Goal: Ask a question: Seek information or help from site administrators or community

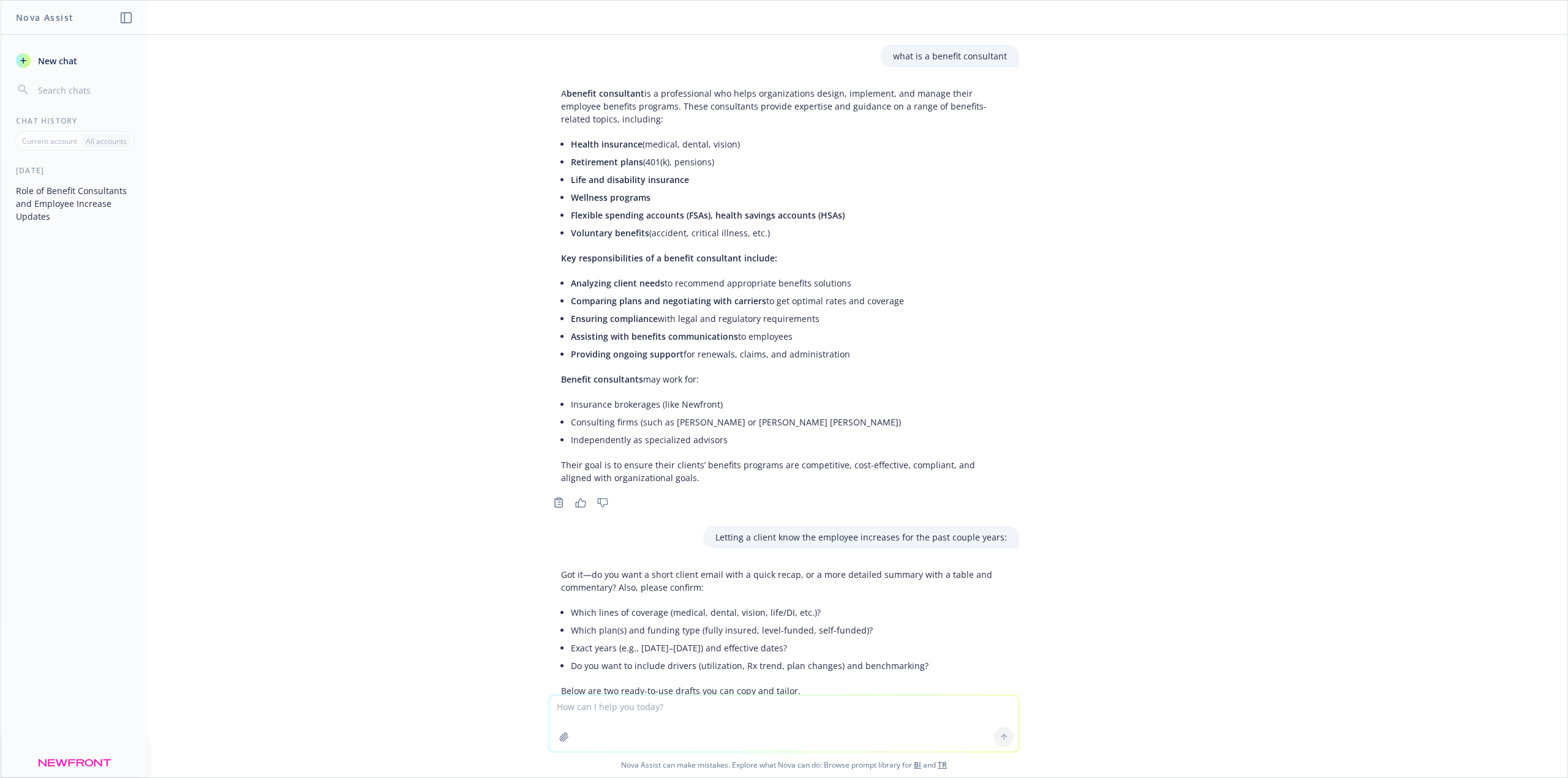
scroll to position [5758, 0]
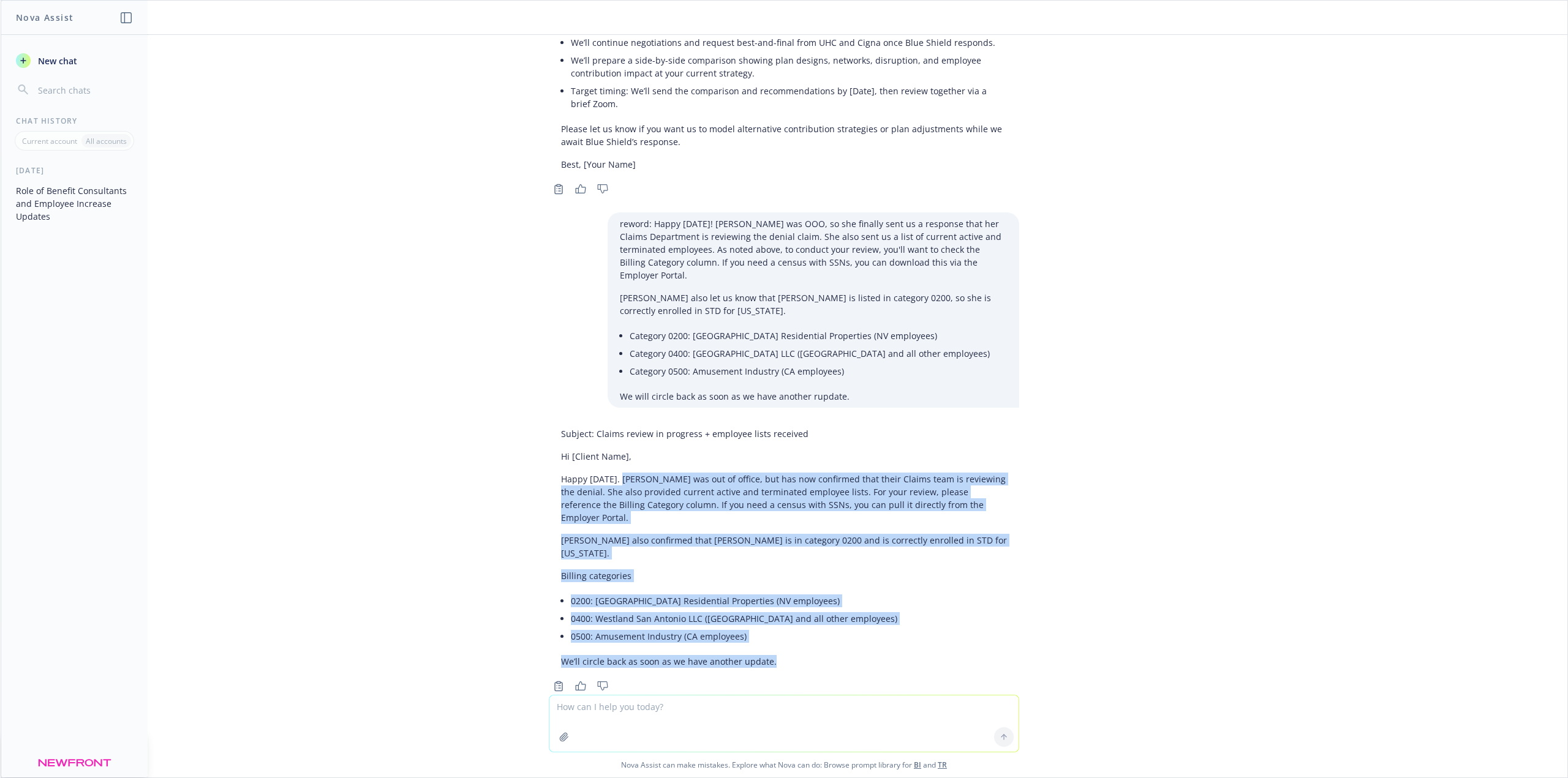
click at [791, 714] on textarea at bounding box center [784, 724] width 469 height 56
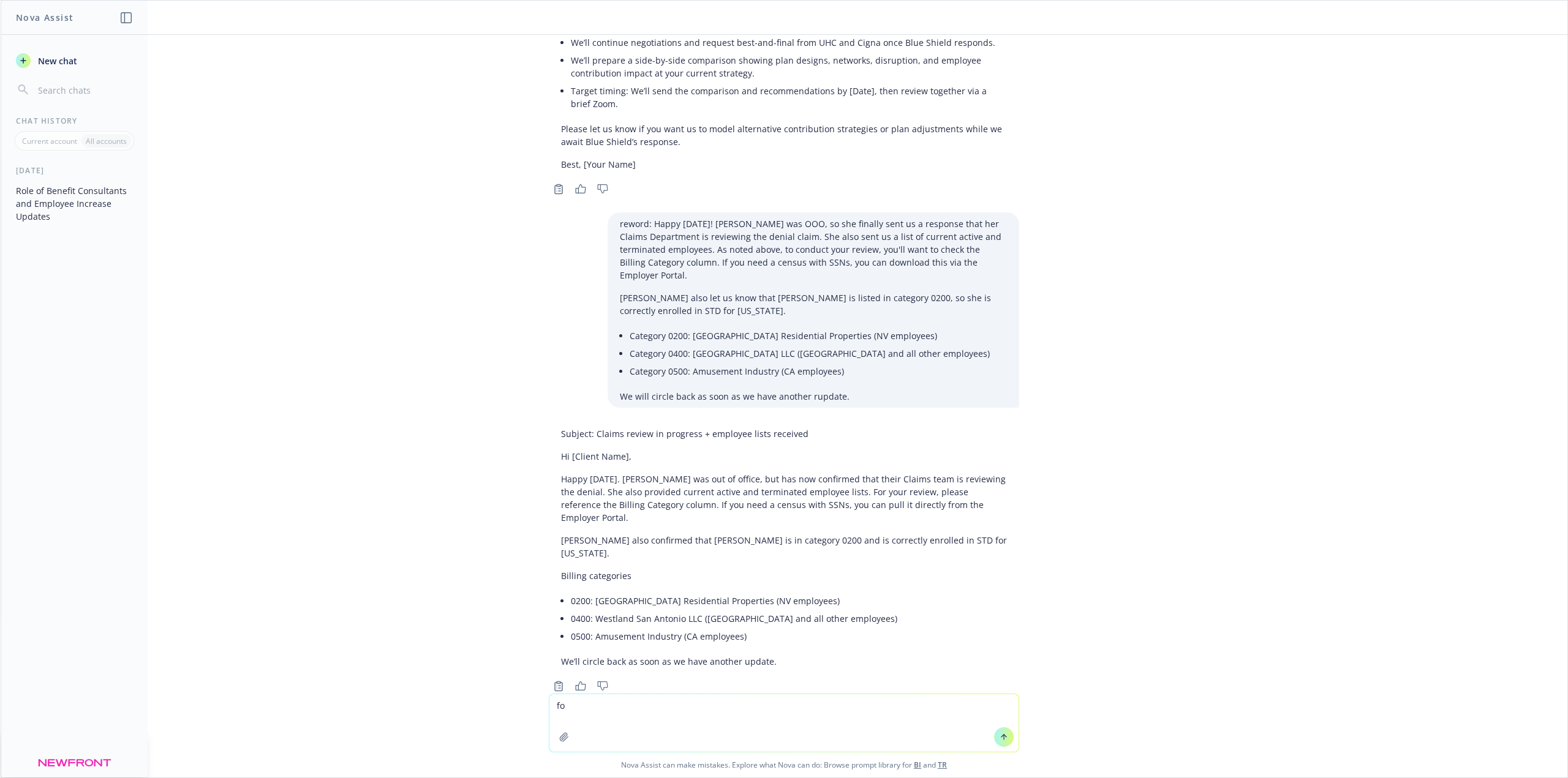
type textarea "f"
type textarea "when someone is out on FMLA and enrolled in a post tax benefit how should the e…"
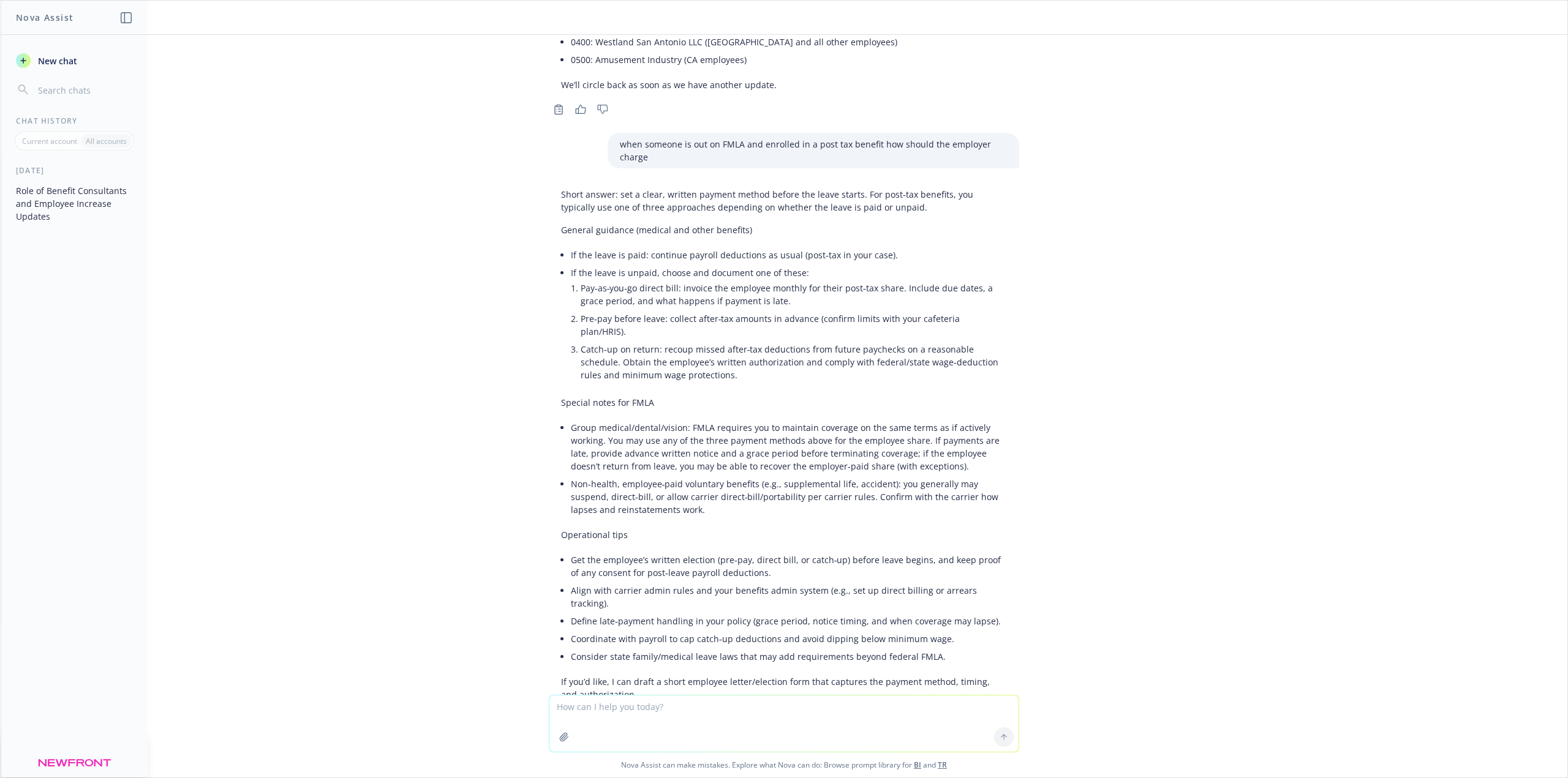
scroll to position [6316, 0]
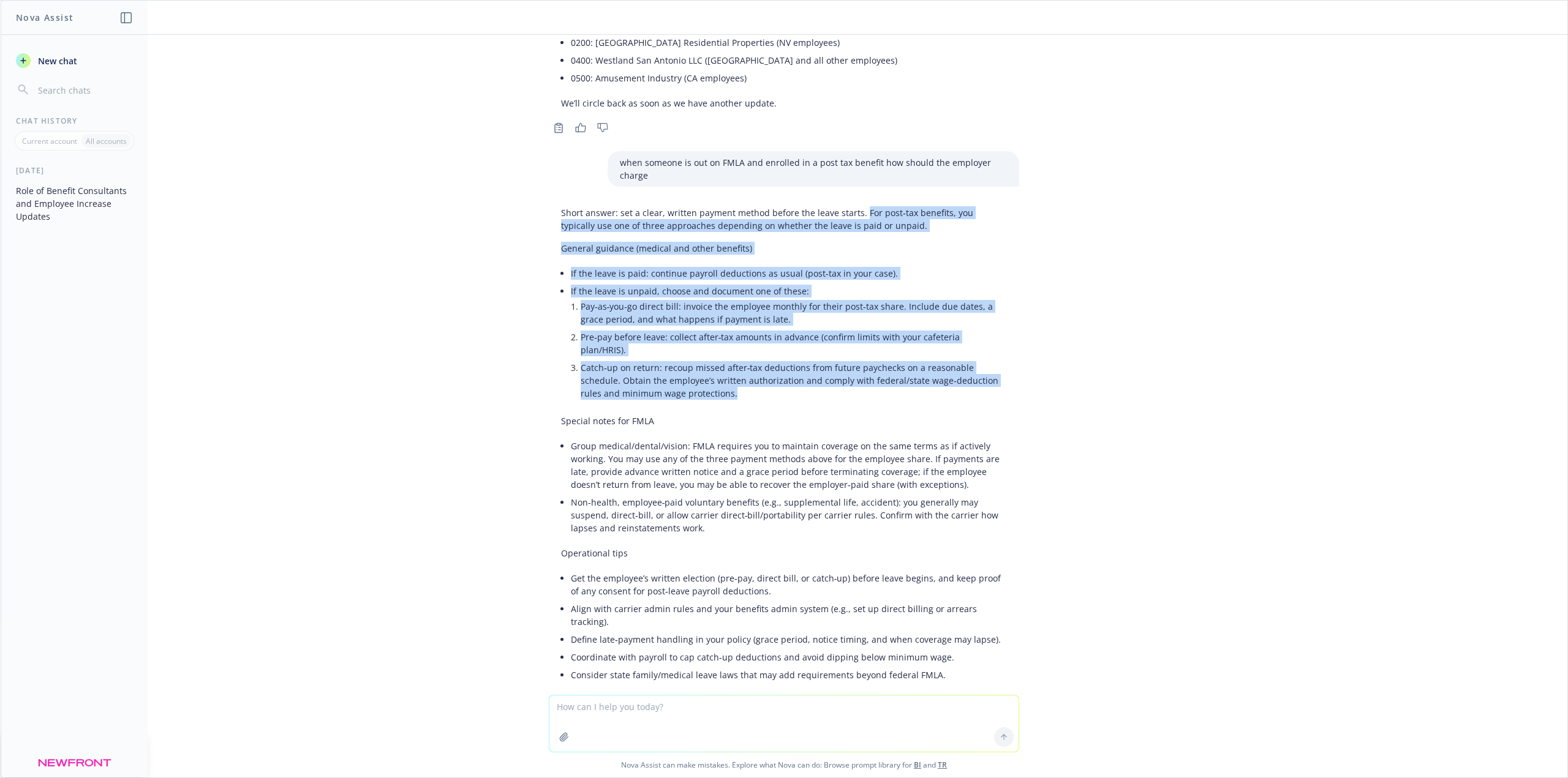
drag, startPoint x: 851, startPoint y: 181, endPoint x: 947, endPoint y: 350, distance: 194.4
click at [947, 350] on div "Short answer: set a clear, written payment method before the leave starts. For …" at bounding box center [783, 481] width 470 height 558
copy div "For post‑tax benefits, you typically use one of three approaches depending on w…"
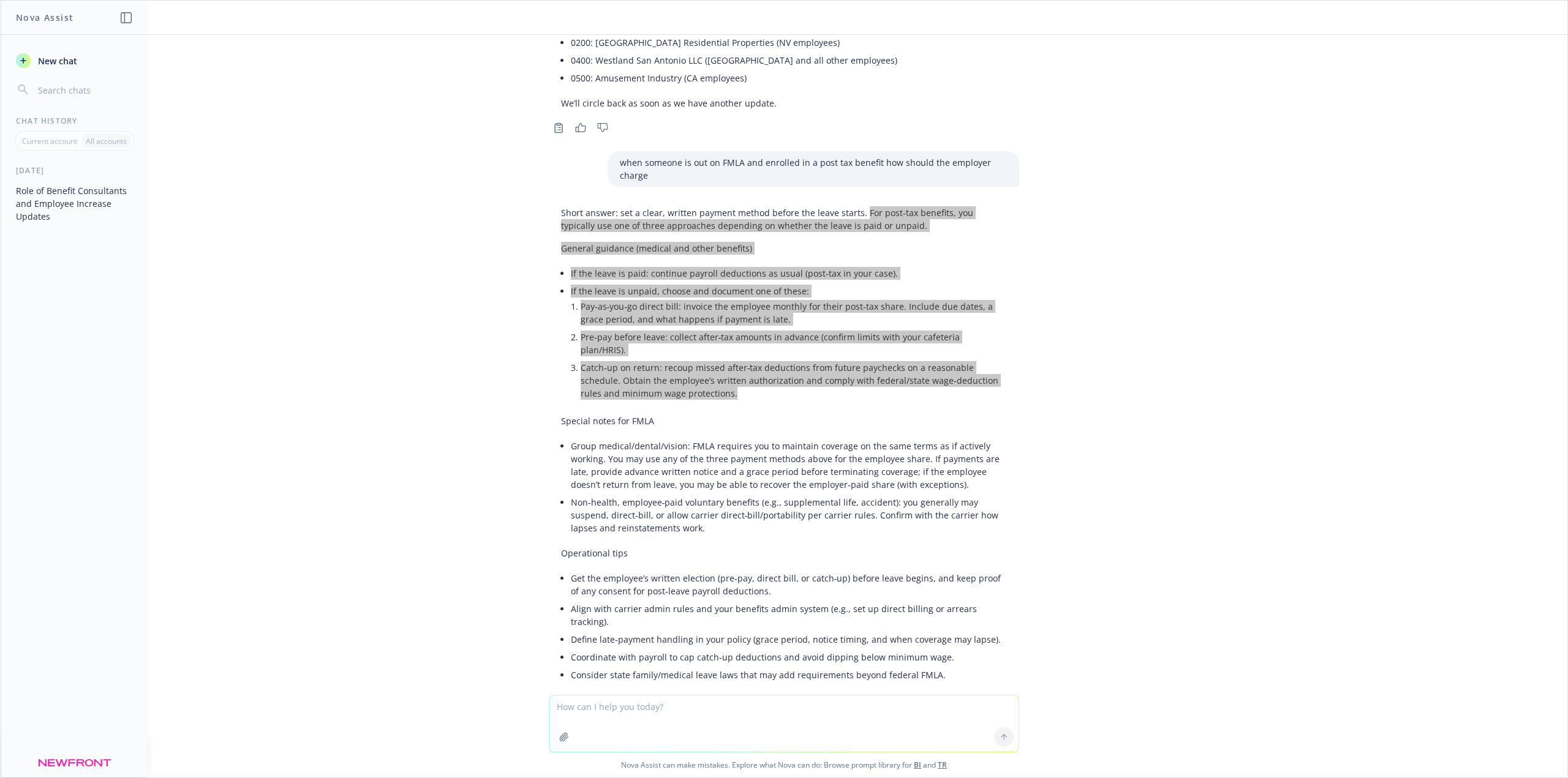
scroll to position [6377, 0]
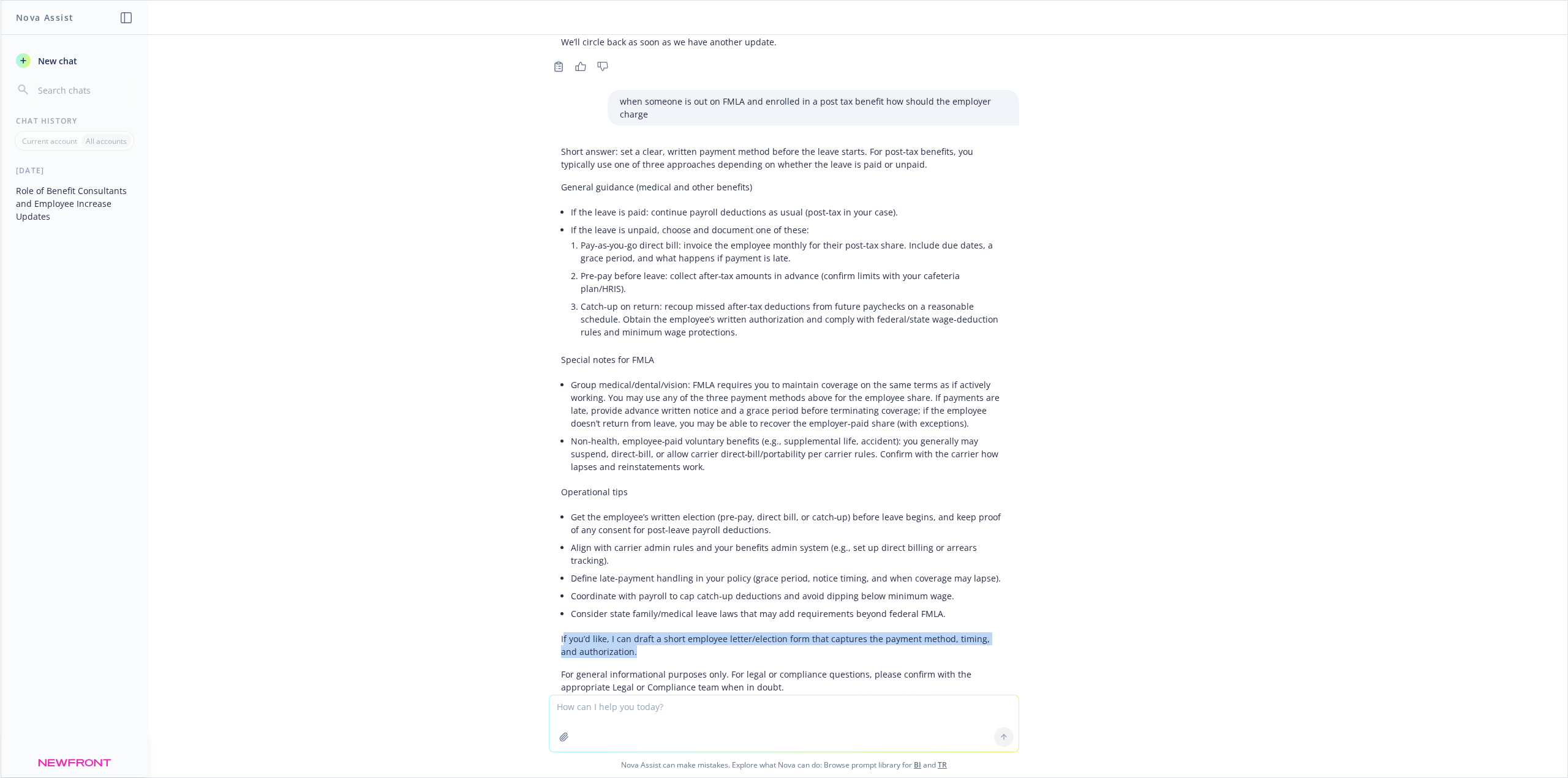
drag, startPoint x: 553, startPoint y: 583, endPoint x: 628, endPoint y: 597, distance: 76.3
click at [628, 632] on p "If you’d like, I can draft a short employee letter/election form that captures …" at bounding box center [783, 645] width 446 height 26
click at [604, 632] on p "If you’d like, I can draft a short employee letter/election form that captures …" at bounding box center [783, 645] width 446 height 26
drag, startPoint x: 614, startPoint y: 597, endPoint x: 546, endPoint y: 585, distance: 69.1
click at [549, 585] on div "Short answer: set a clear, written payment method before the leave starts. For …" at bounding box center [783, 419] width 470 height 558
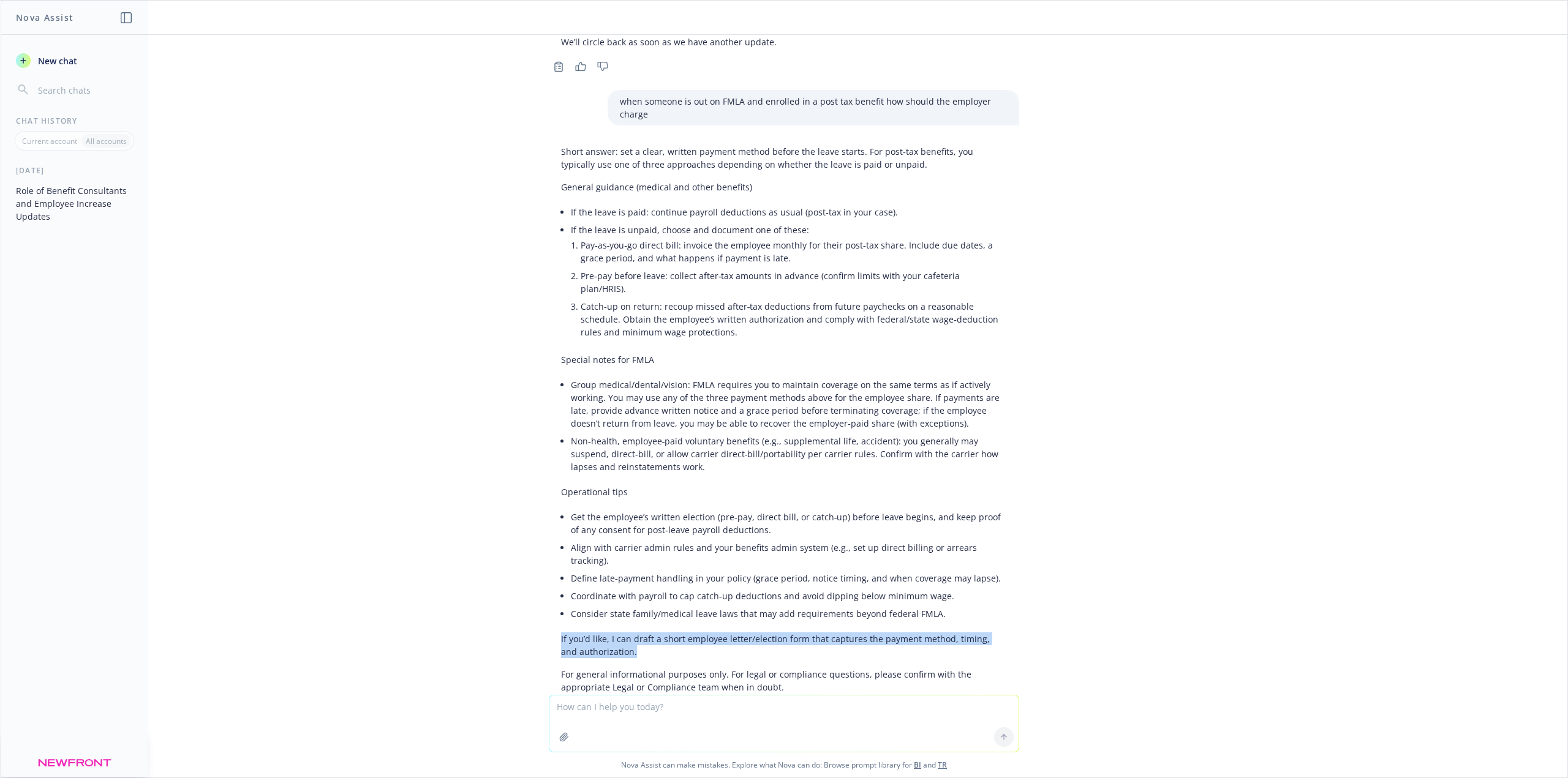
copy p "If you’d like, I can draft a short employee letter/election form that captures …"
click at [645, 722] on textarea at bounding box center [784, 724] width 469 height 56
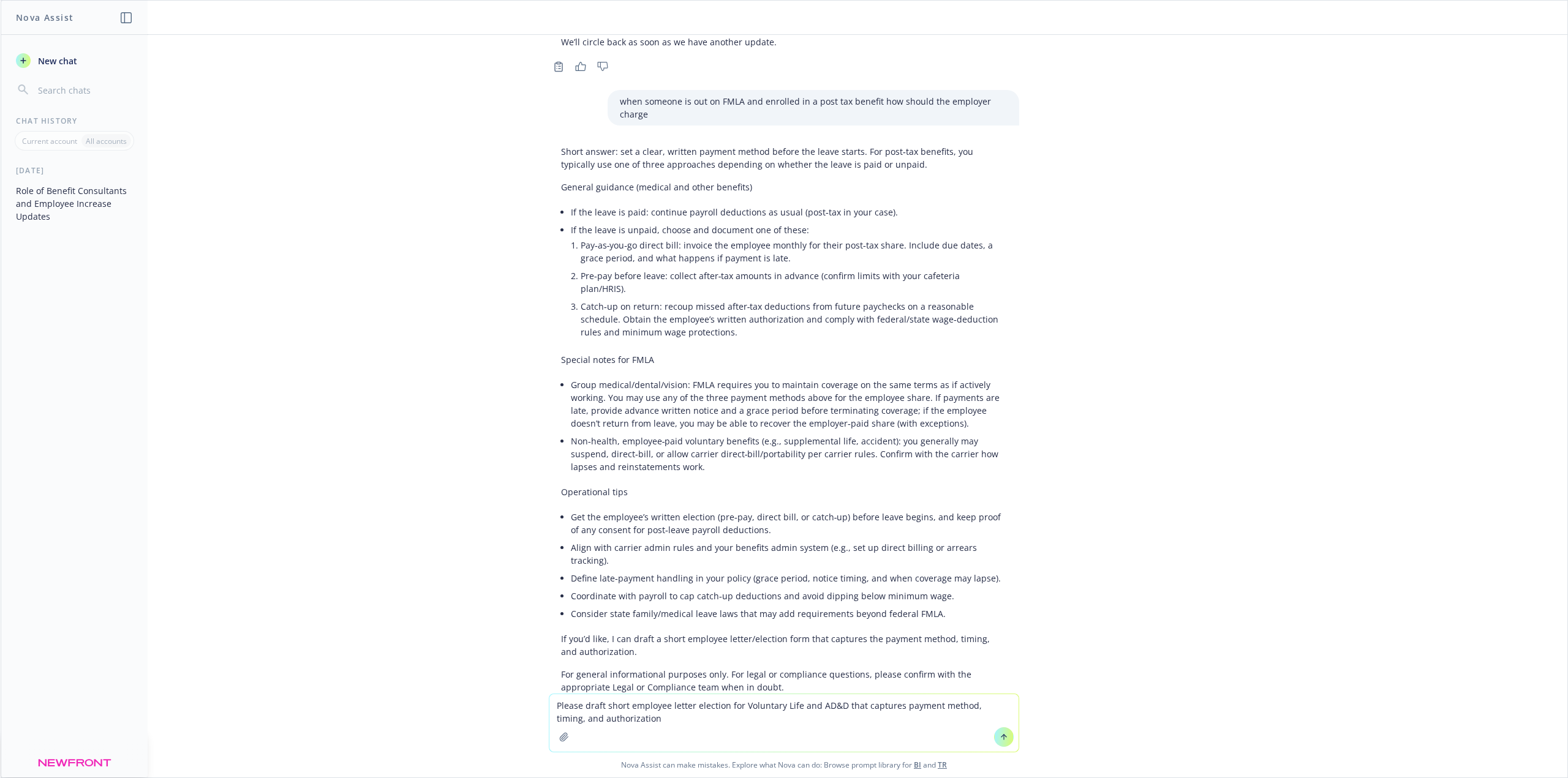
click at [552, 702] on textarea "Please draft short employee letter election for Voluntary Life and AD&D that ca…" at bounding box center [784, 723] width 469 height 57
click at [690, 724] on textarea "Yes Please draft short employee letter election for Voluntary Life and AD&D tha…" at bounding box center [784, 723] width 469 height 57
type textarea "Yes Please draft short employee letter election for Voluntary Life and AD&D tha…"
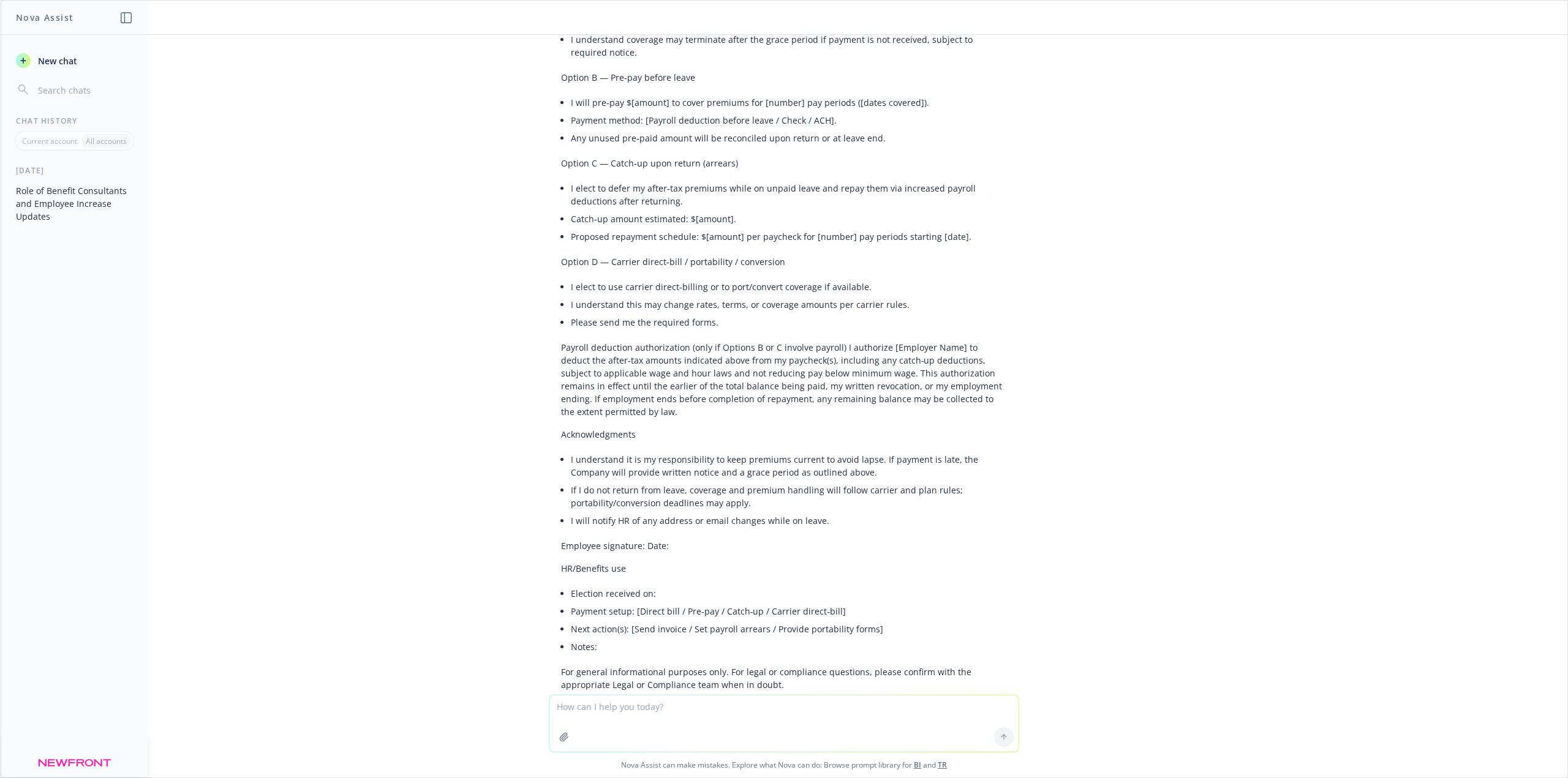
scroll to position [7587, 0]
